Goal: Information Seeking & Learning: Learn about a topic

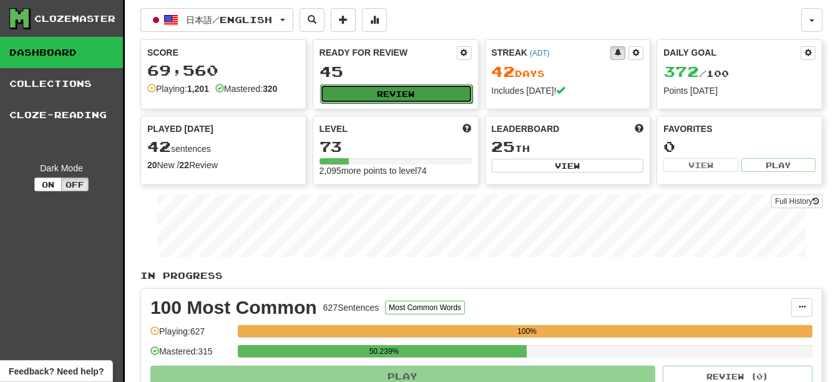
click at [400, 99] on button "Review" at bounding box center [396, 93] width 152 height 19
select select "**"
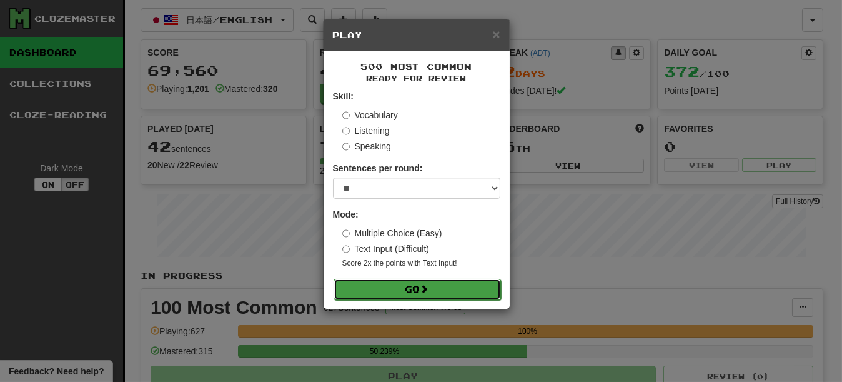
click at [428, 290] on span at bounding box center [424, 288] width 9 height 9
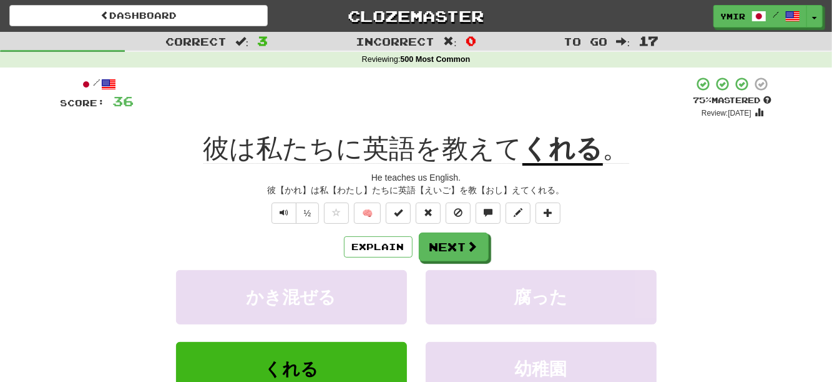
click at [542, 153] on u "くれる" at bounding box center [563, 150] width 81 height 32
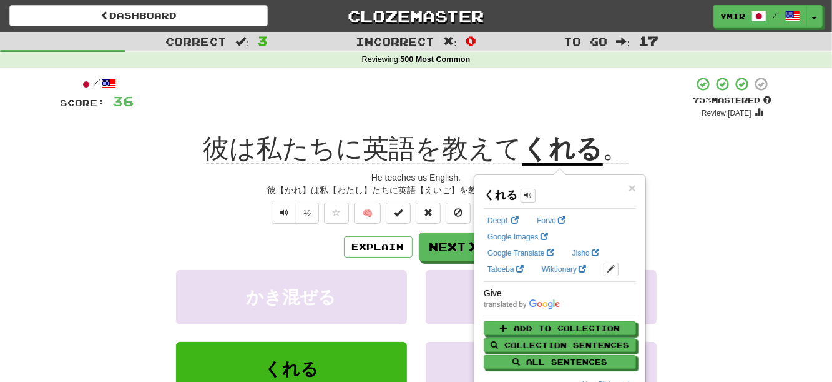
click at [681, 171] on div "/ Score: 36 + 12 75 % Mastered Review: [DATE] 彼は私たちに英語を教えて くれる 。 He teaches us …" at bounding box center [417, 278] width 712 height 404
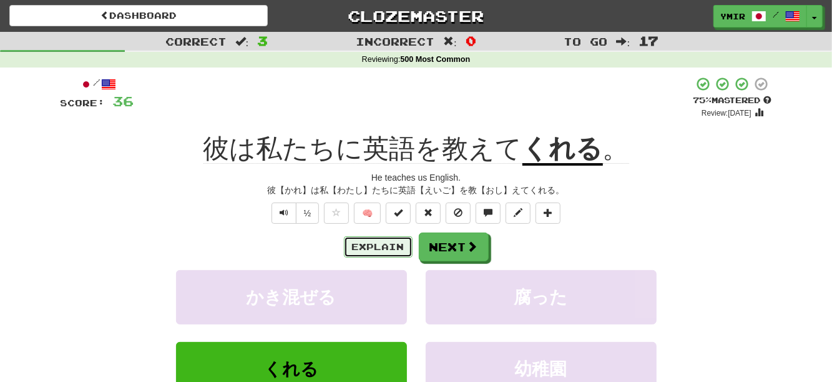
click at [377, 246] on button "Explain" at bounding box center [378, 246] width 69 height 21
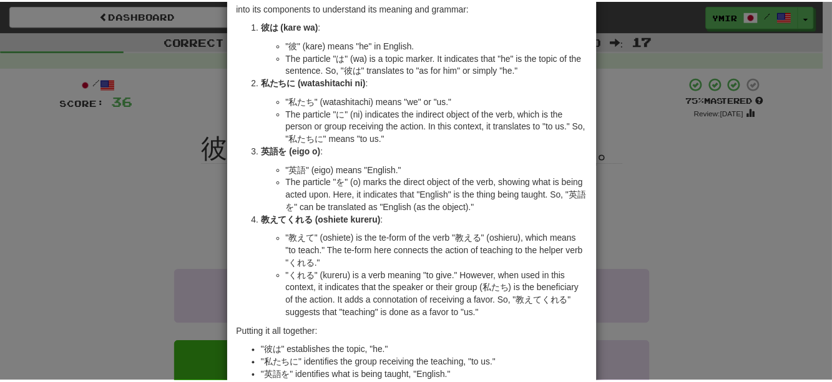
scroll to position [9, 0]
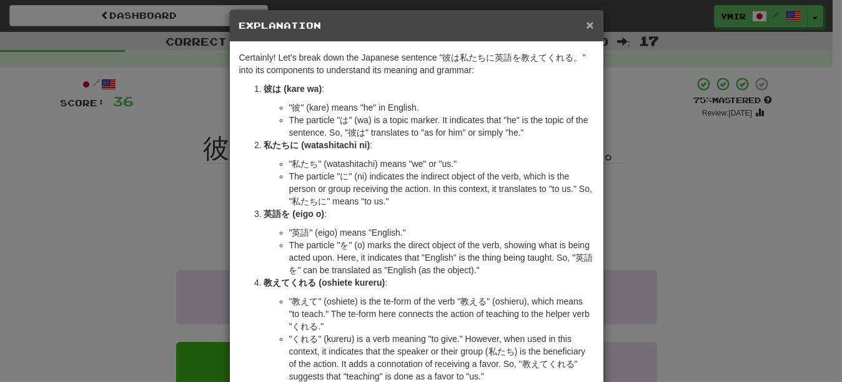
click at [586, 24] on span "×" at bounding box center [589, 24] width 7 height 14
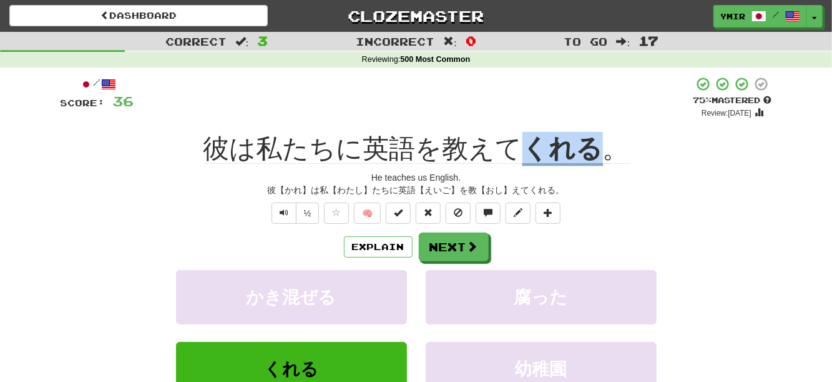
drag, startPoint x: 601, startPoint y: 147, endPoint x: 529, endPoint y: 150, distance: 71.9
click at [529, 150] on span "彼は私たちに英語を教えて くれる 。" at bounding box center [417, 150] width 426 height 32
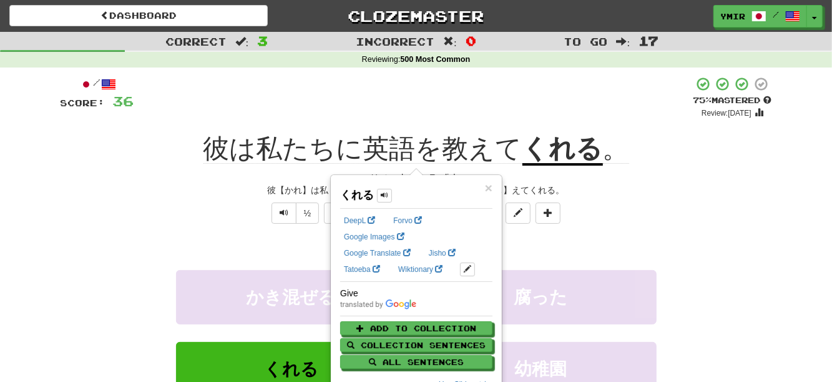
click at [685, 206] on div "½ 🧠" at bounding box center [417, 212] width 712 height 21
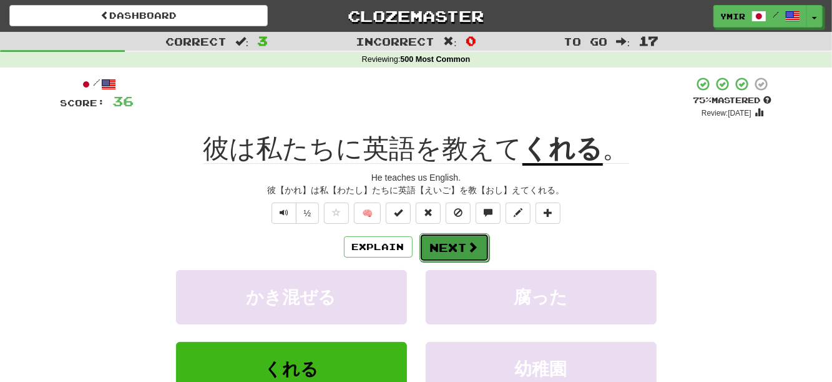
click at [440, 250] on button "Next" at bounding box center [455, 247] width 70 height 29
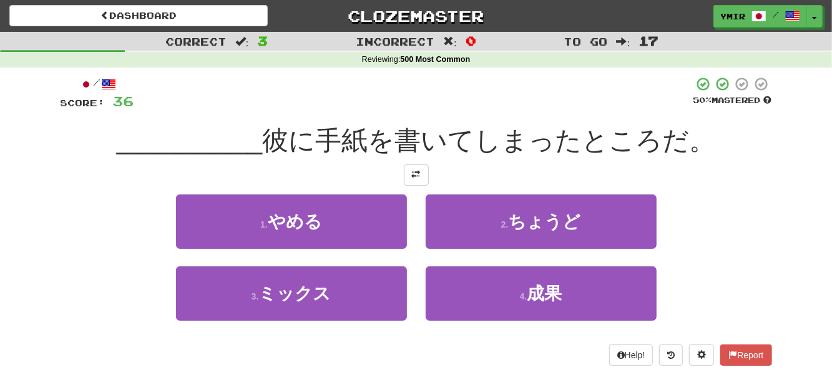
click at [723, 229] on div "1 . やめる 2 . ちょうど" at bounding box center [416, 230] width 749 height 72
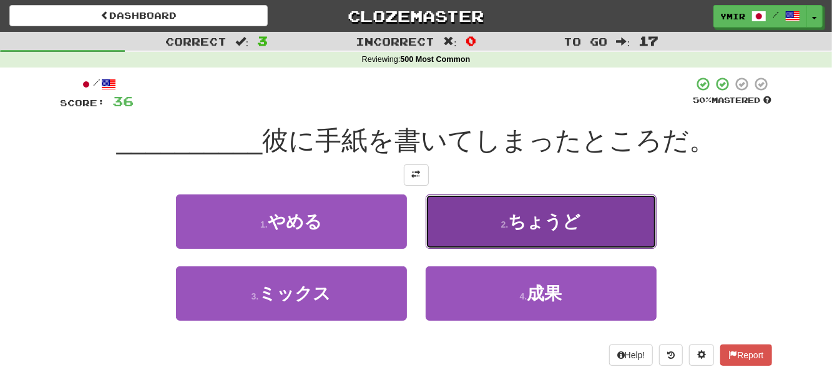
click at [511, 231] on button "2 . ちょうど" at bounding box center [541, 221] width 231 height 54
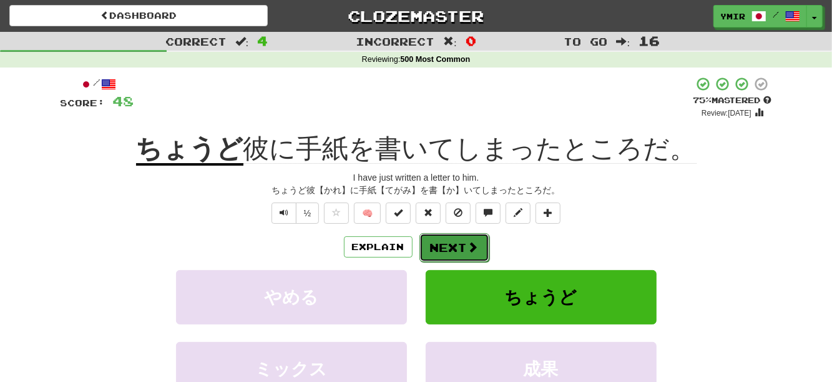
click at [449, 252] on button "Next" at bounding box center [455, 247] width 70 height 29
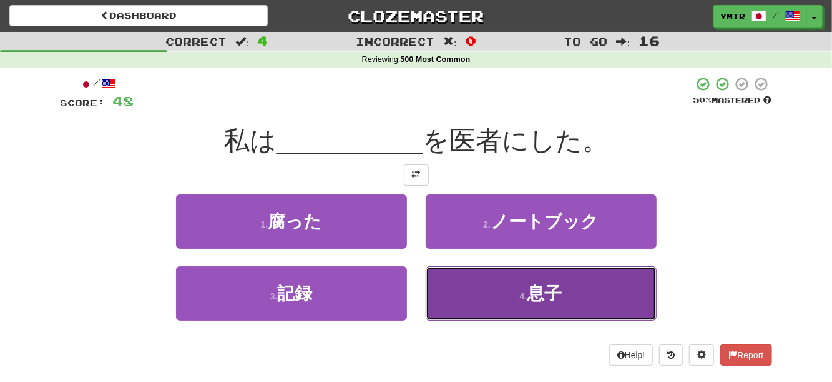
click at [438, 293] on button "4 . 息子" at bounding box center [541, 293] width 231 height 54
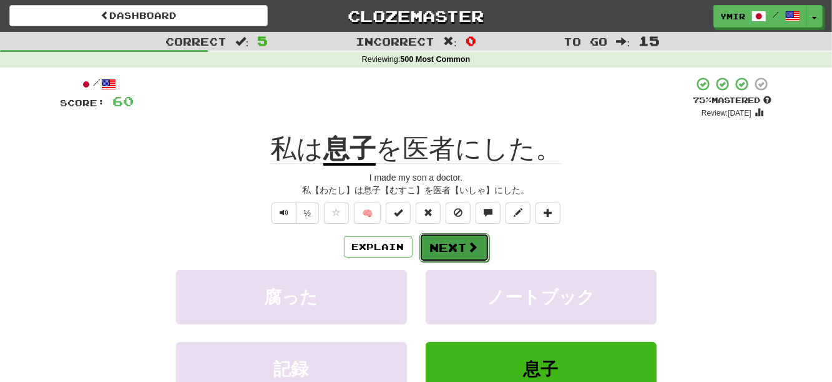
click at [435, 237] on button "Next" at bounding box center [455, 247] width 70 height 29
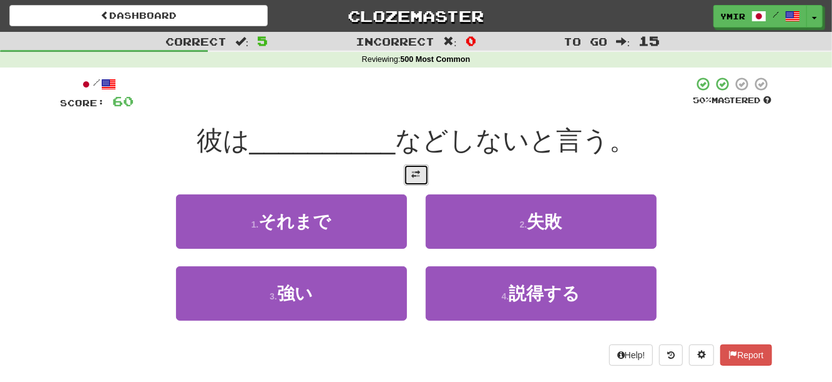
click at [415, 179] on span at bounding box center [416, 174] width 9 height 9
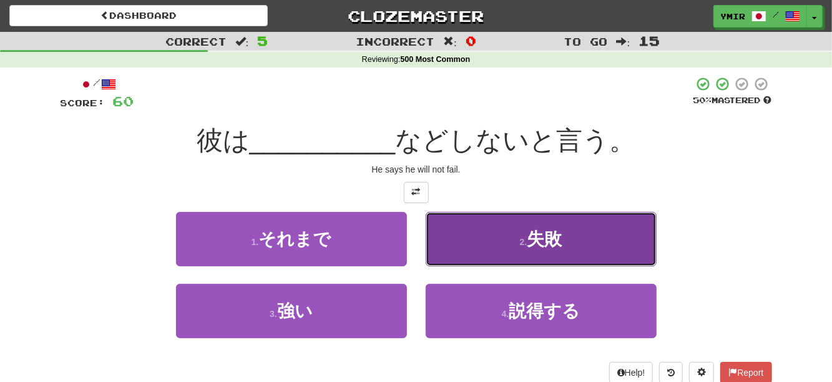
click at [461, 242] on button "2 . 失敗" at bounding box center [541, 239] width 231 height 54
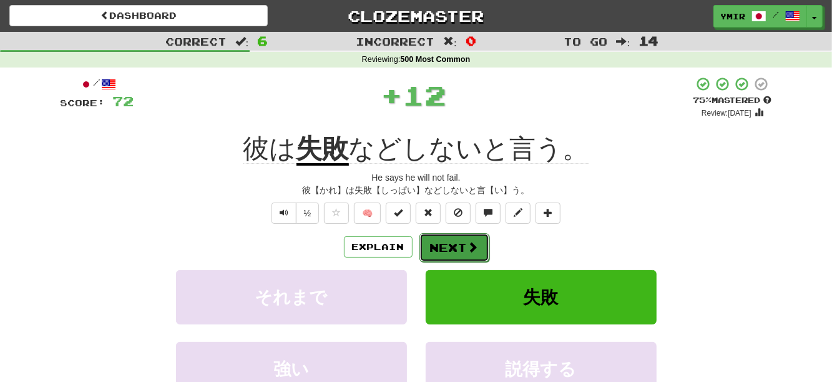
click at [430, 245] on button "Next" at bounding box center [455, 247] width 70 height 29
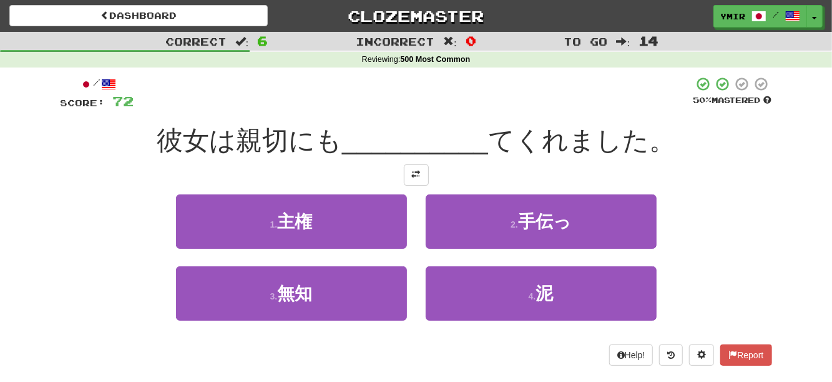
click at [713, 186] on div "/ Score: 72 50 % Mastered 彼女は親切にも __________ てくれました。 1 . 主権 2 . 手伝っ 3 . 無知 4 . …" at bounding box center [417, 220] width 712 height 289
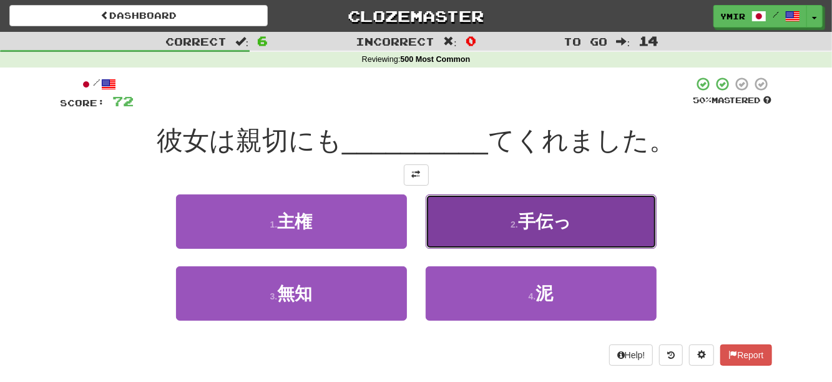
click at [490, 241] on button "2 . 手伝っ" at bounding box center [541, 221] width 231 height 54
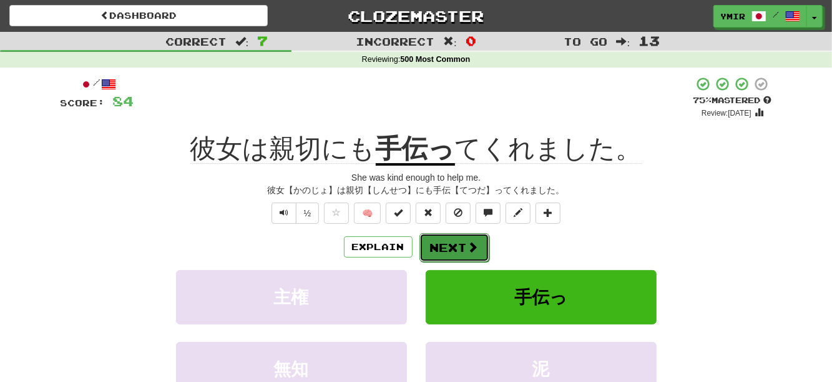
click at [447, 253] on button "Next" at bounding box center [455, 247] width 70 height 29
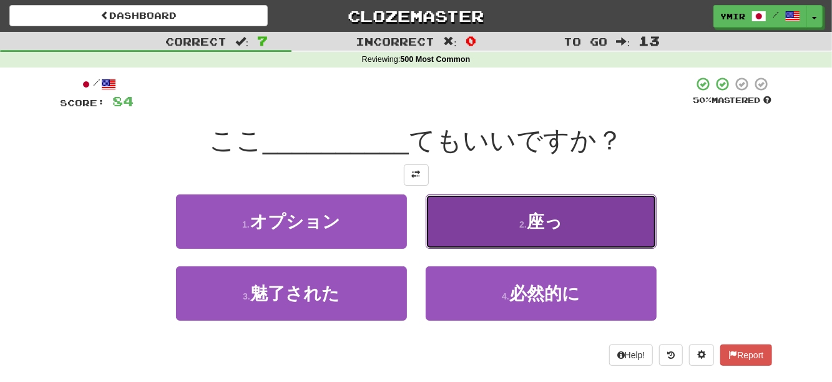
click at [570, 229] on button "2 . 座っ" at bounding box center [541, 221] width 231 height 54
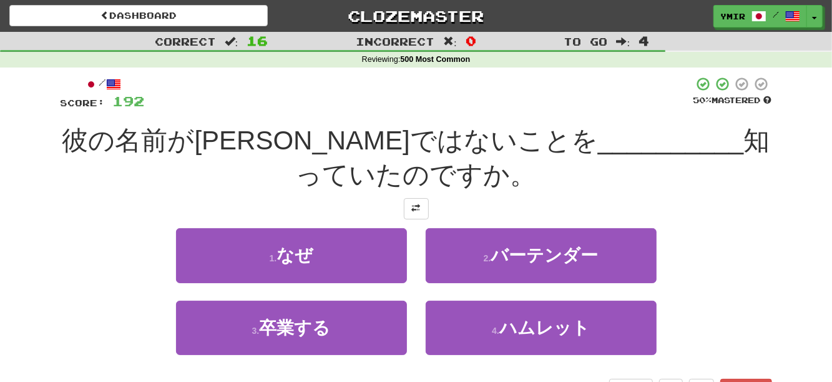
click at [10, 168] on div "Correct : 16 Incorrect : 0 To go : 4 Reviewing : 500 Most Common / Score: 192 5…" at bounding box center [416, 224] width 832 height 385
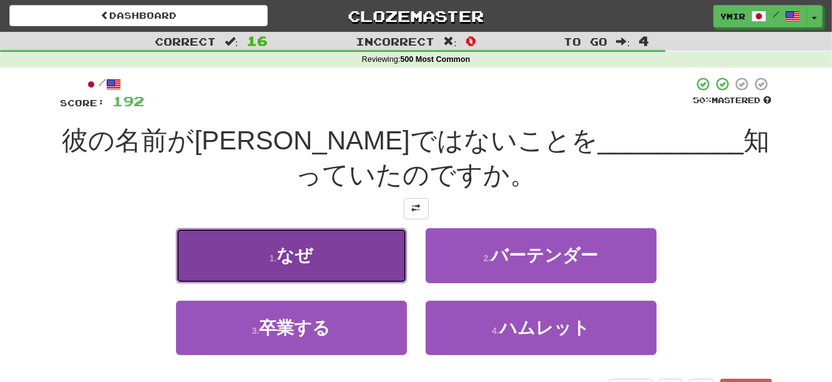
click at [355, 264] on button "1 . なぜ" at bounding box center [291, 255] width 231 height 54
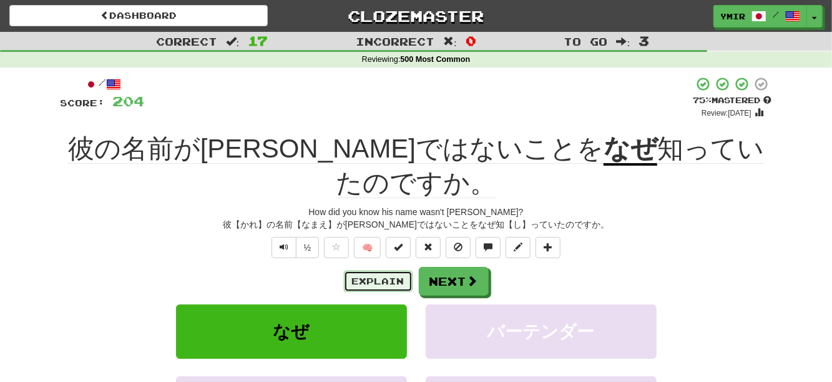
click at [388, 270] on button "Explain" at bounding box center [378, 280] width 69 height 21
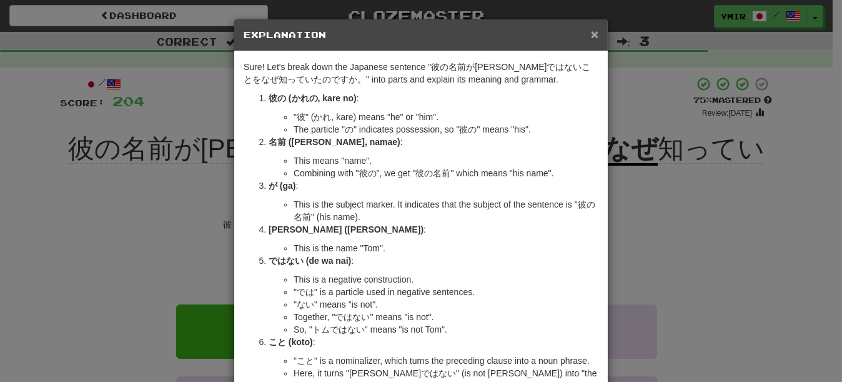
click at [593, 32] on span "×" at bounding box center [594, 34] width 7 height 14
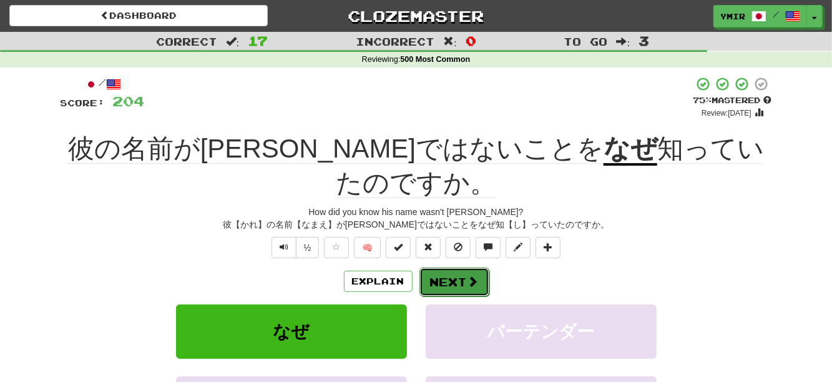
click at [440, 267] on button "Next" at bounding box center [455, 281] width 70 height 29
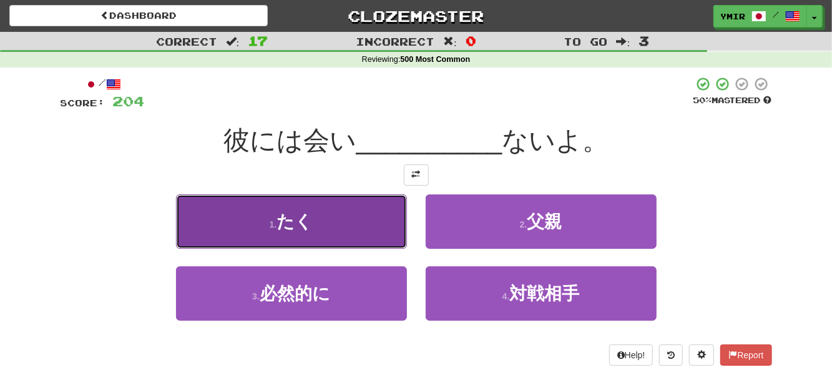
click at [383, 237] on button "1 . たく" at bounding box center [291, 221] width 231 height 54
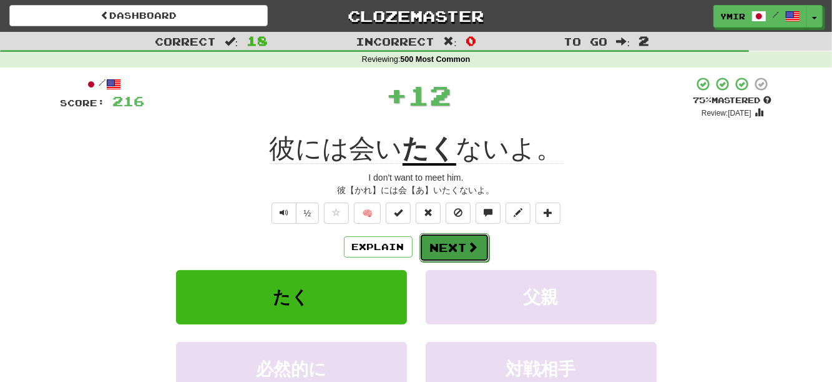
click at [438, 247] on button "Next" at bounding box center [455, 247] width 70 height 29
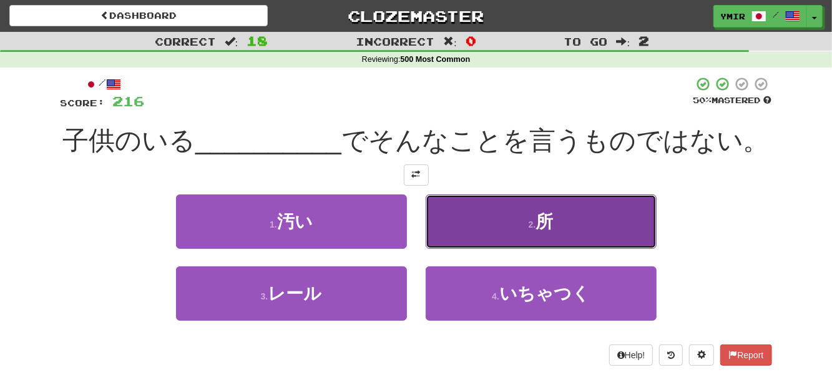
click at [433, 237] on button "2 . 所" at bounding box center [541, 221] width 231 height 54
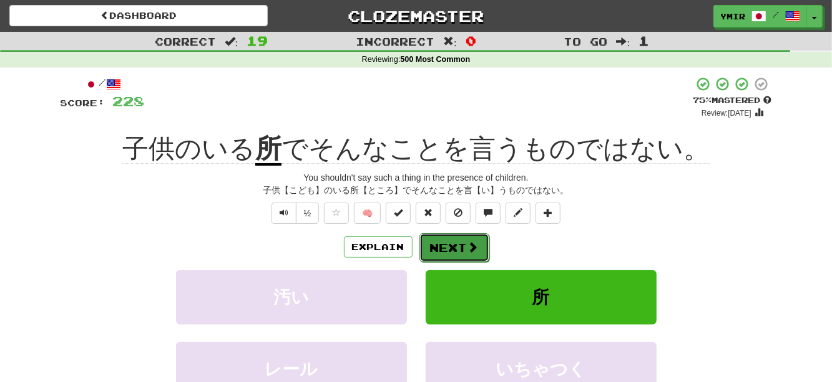
click at [436, 244] on button "Next" at bounding box center [455, 247] width 70 height 29
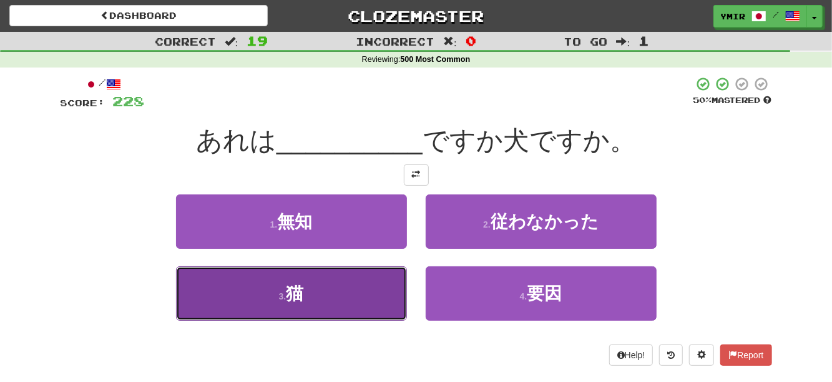
click at [390, 276] on button "3 . 猫" at bounding box center [291, 293] width 231 height 54
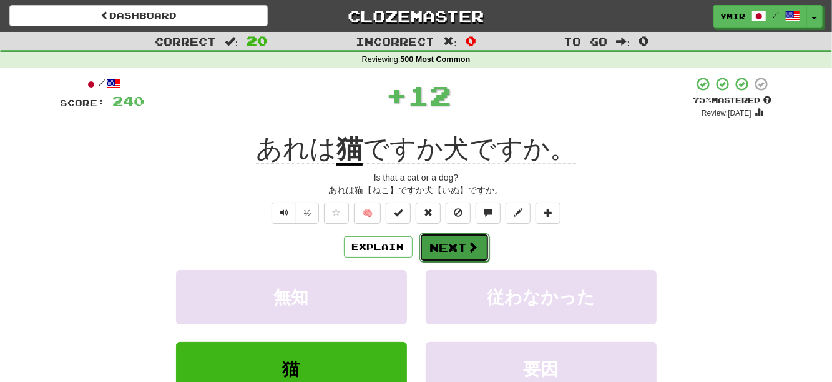
click at [442, 246] on button "Next" at bounding box center [455, 247] width 70 height 29
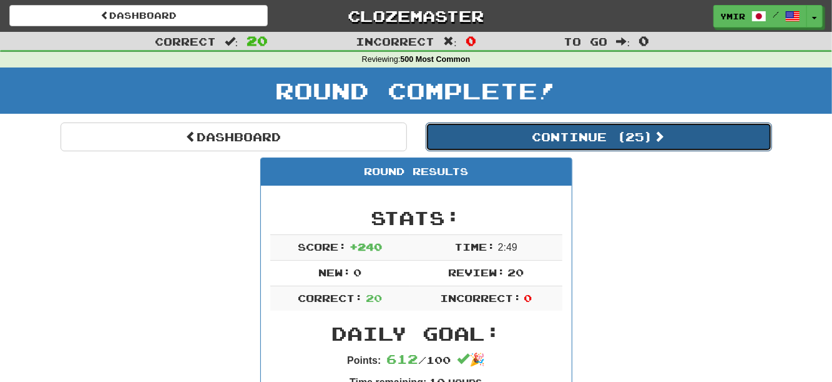
click at [503, 149] on button "Continue ( 25 )" at bounding box center [599, 136] width 347 height 29
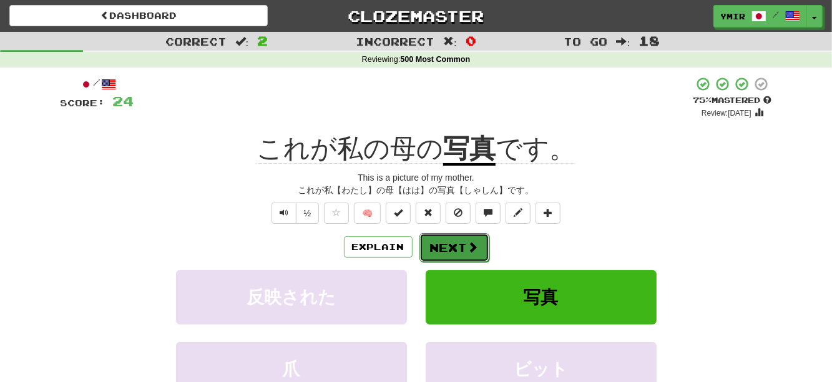
click at [430, 239] on button "Next" at bounding box center [455, 247] width 70 height 29
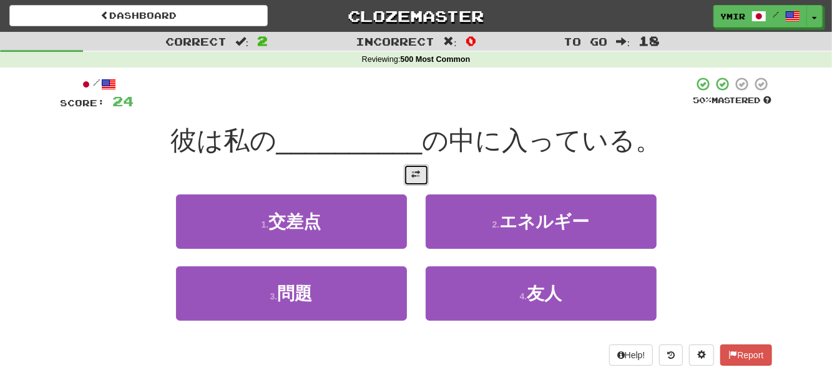
click at [417, 179] on span at bounding box center [416, 174] width 9 height 9
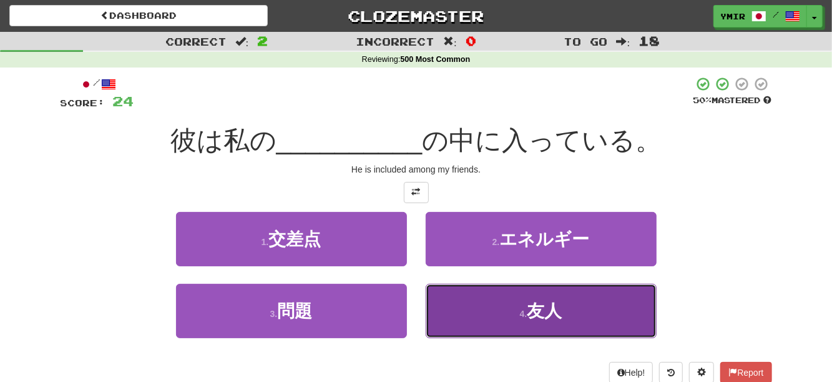
click at [464, 310] on button "4 . 友人" at bounding box center [541, 311] width 231 height 54
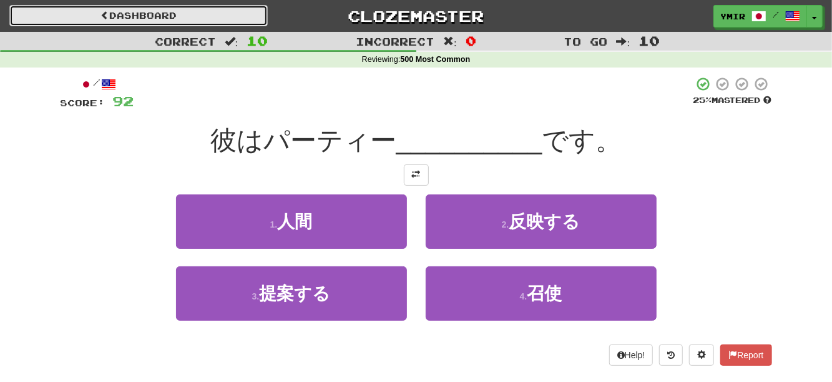
click at [128, 17] on link "Dashboard" at bounding box center [138, 15] width 259 height 21
